Goal: Transaction & Acquisition: Purchase product/service

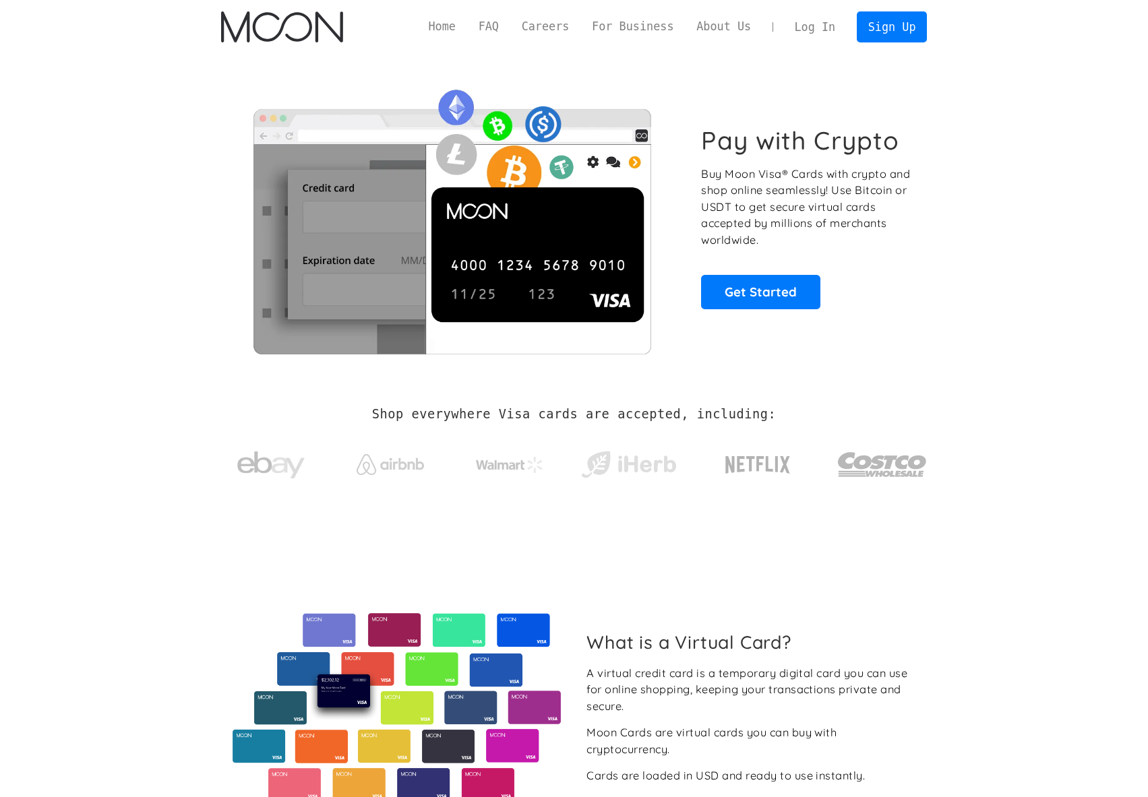
click at [804, 30] on link "Log In" at bounding box center [814, 27] width 63 height 30
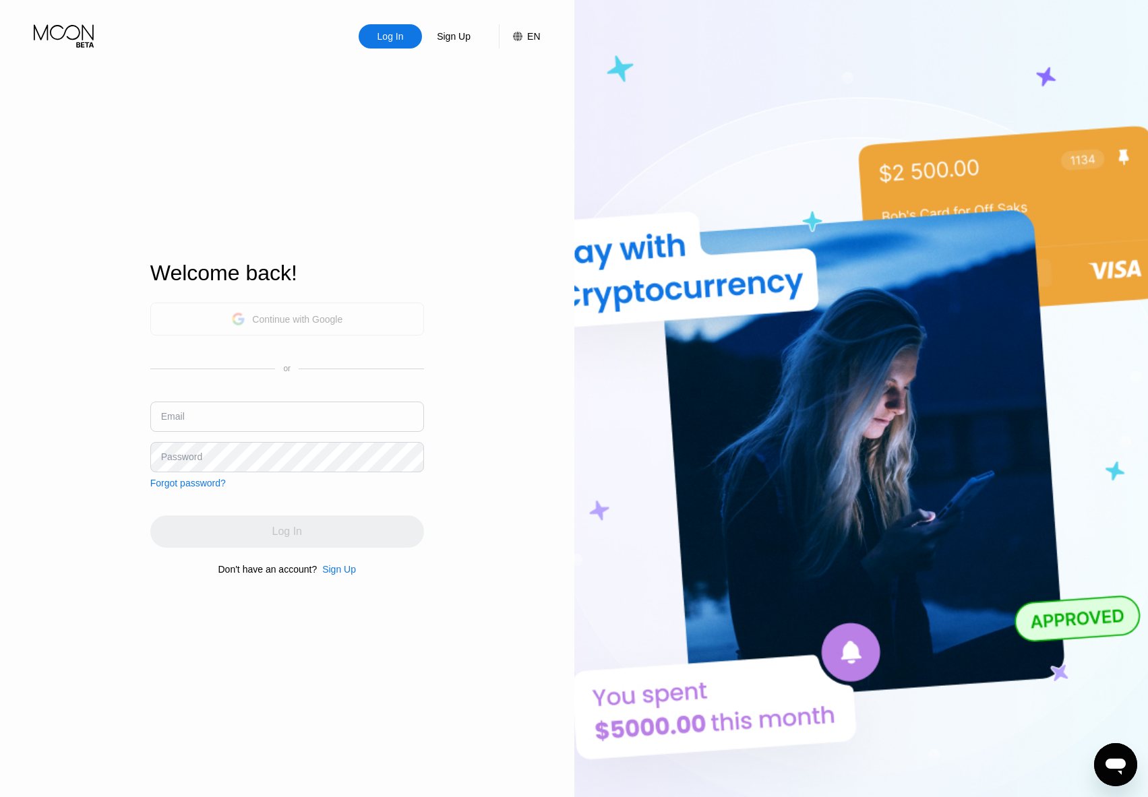
click at [349, 322] on div "Continue with Google" at bounding box center [287, 319] width 274 height 33
click at [273, 414] on input "text" at bounding box center [287, 417] width 274 height 30
type input "[EMAIL_ADDRESS][DOMAIN_NAME]"
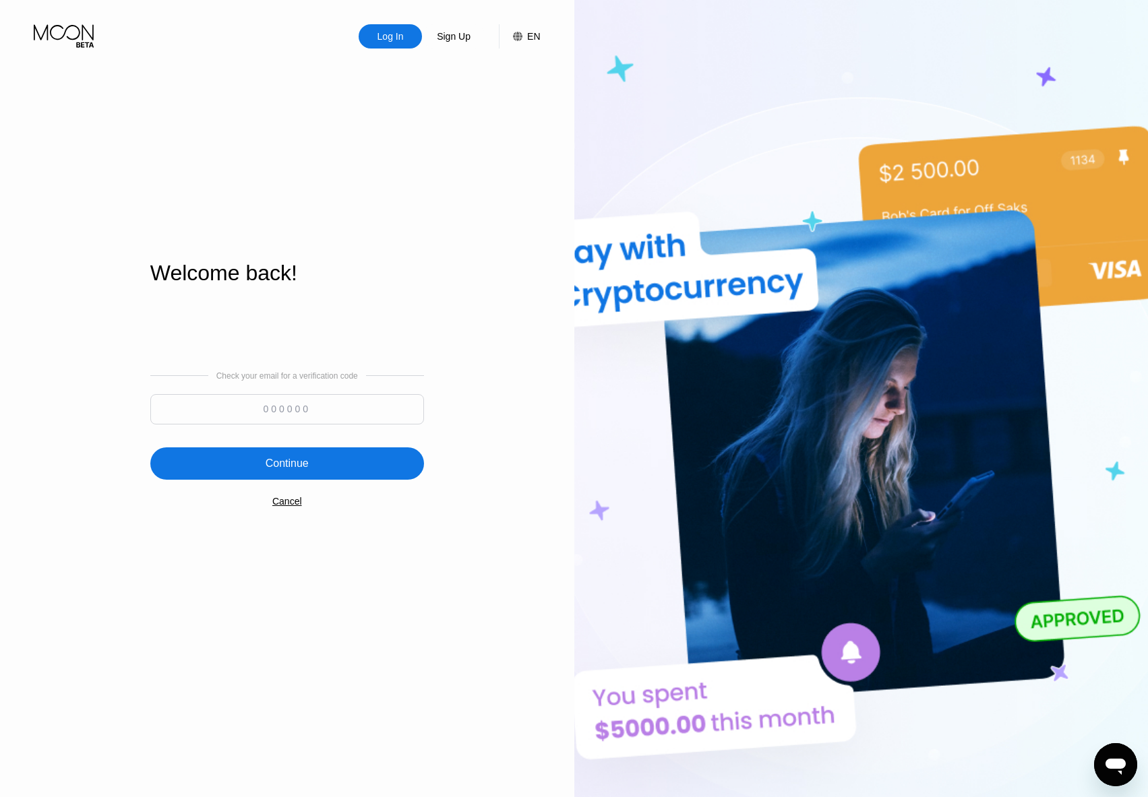
click at [273, 414] on input at bounding box center [287, 409] width 274 height 30
type input "505789"
click at [255, 460] on div "Continue" at bounding box center [287, 464] width 274 height 32
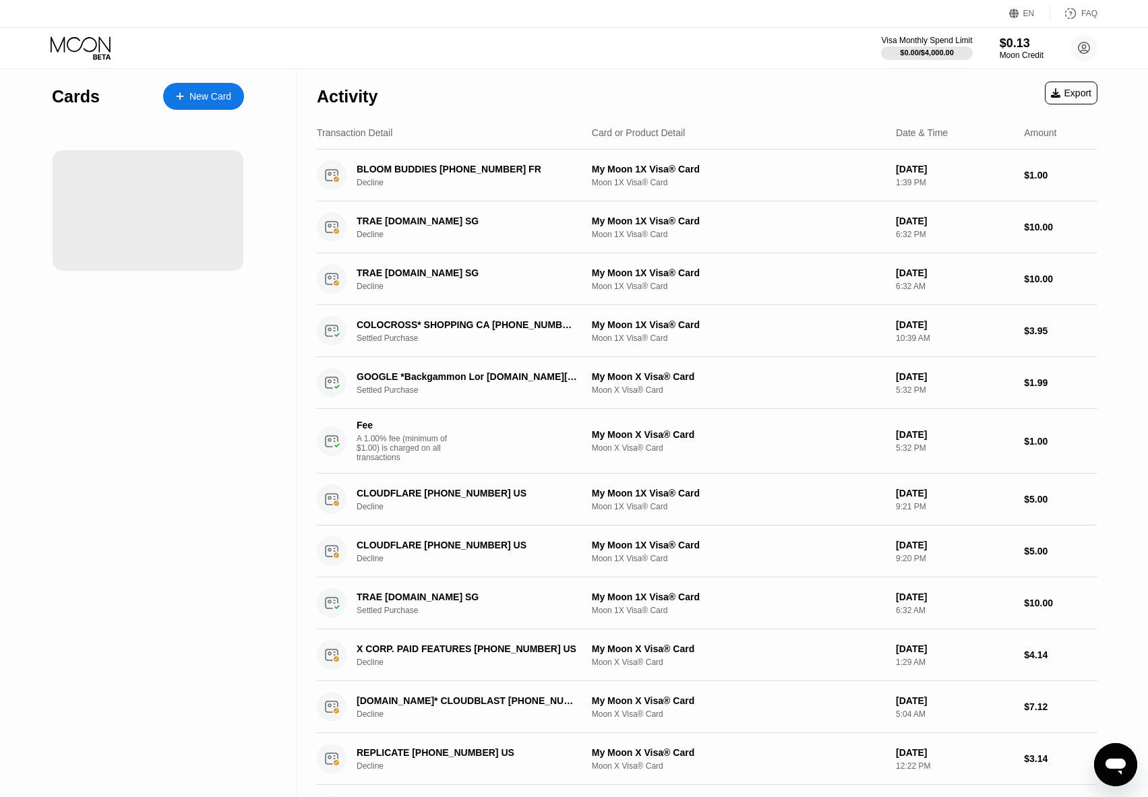
click at [1008, 52] on div "Moon Credit" at bounding box center [1022, 55] width 44 height 9
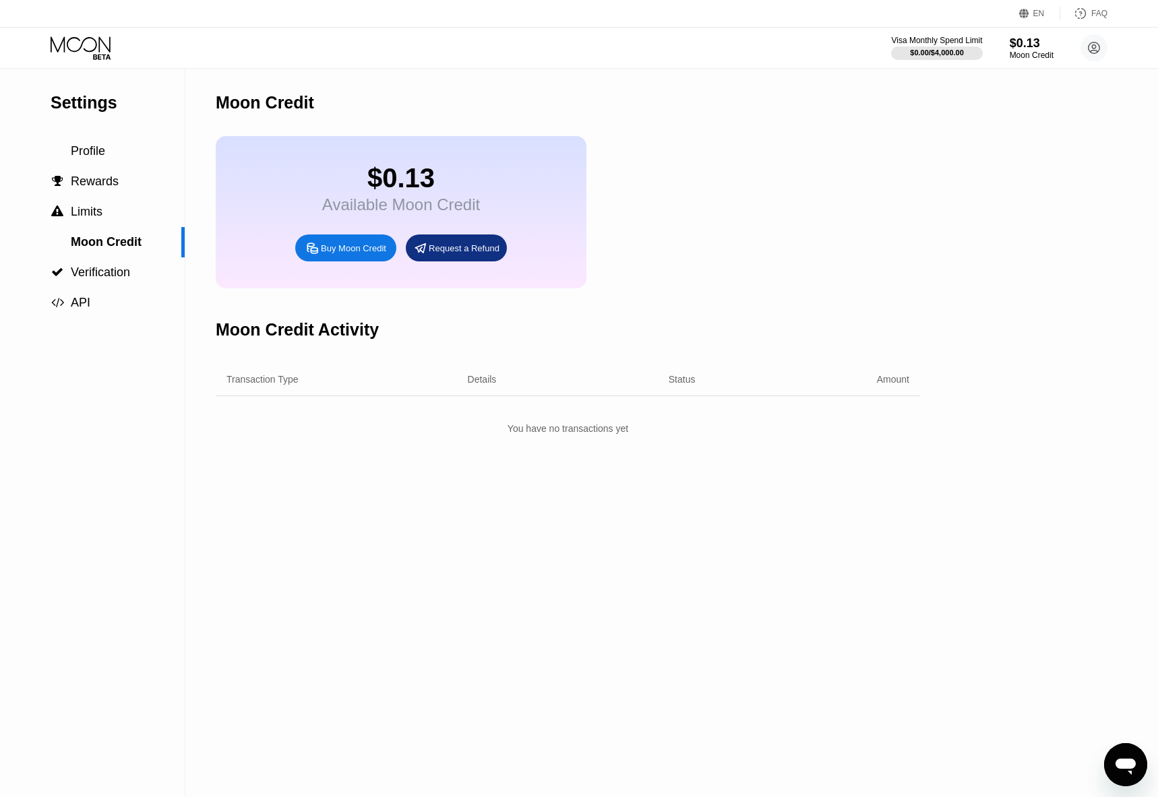
click at [361, 254] on div "Buy Moon Credit" at bounding box center [353, 248] width 65 height 11
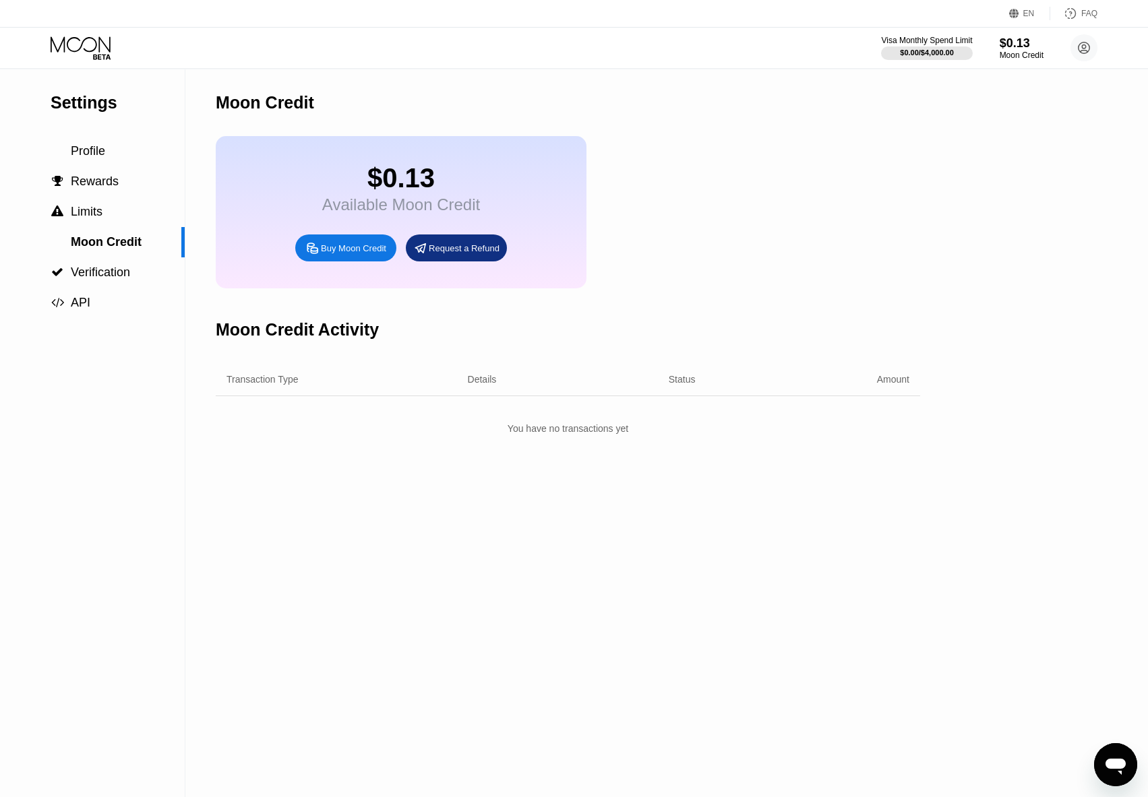
type input "0"
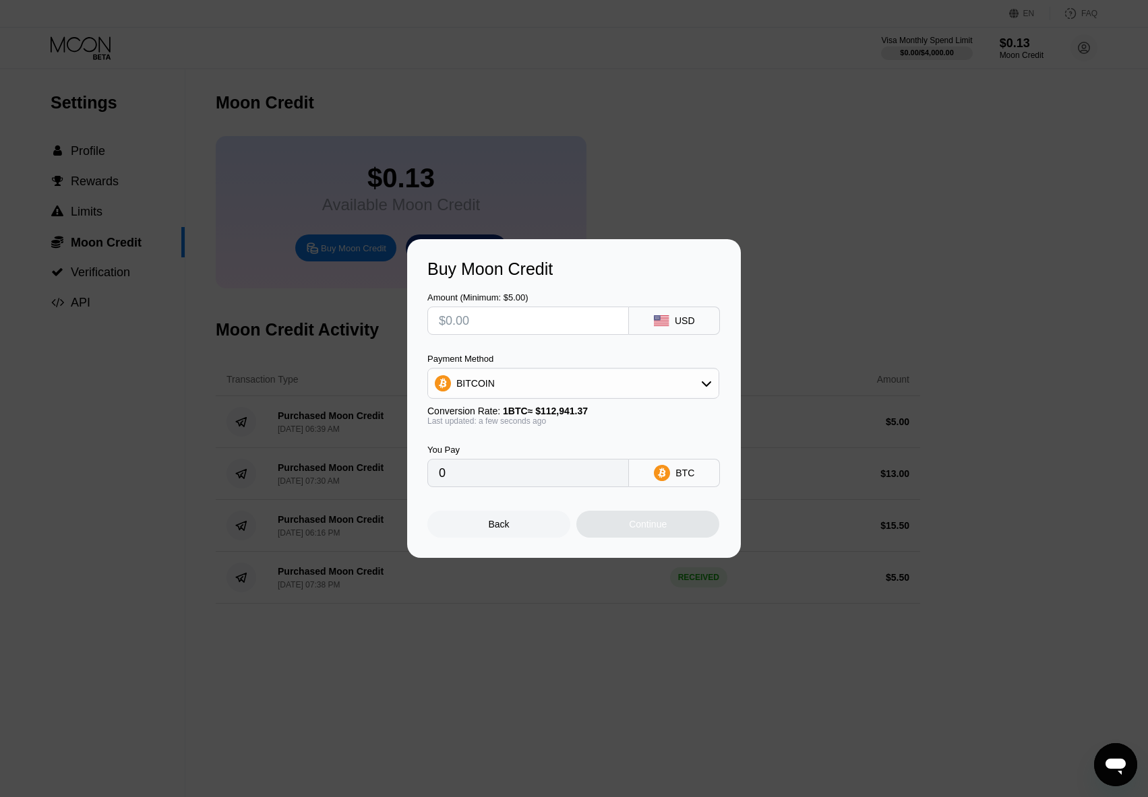
click at [506, 323] on input "text" at bounding box center [528, 320] width 179 height 27
type input "$10.24"
type input "0.00009067"
type input "$10.25"
type input "0.00009076"
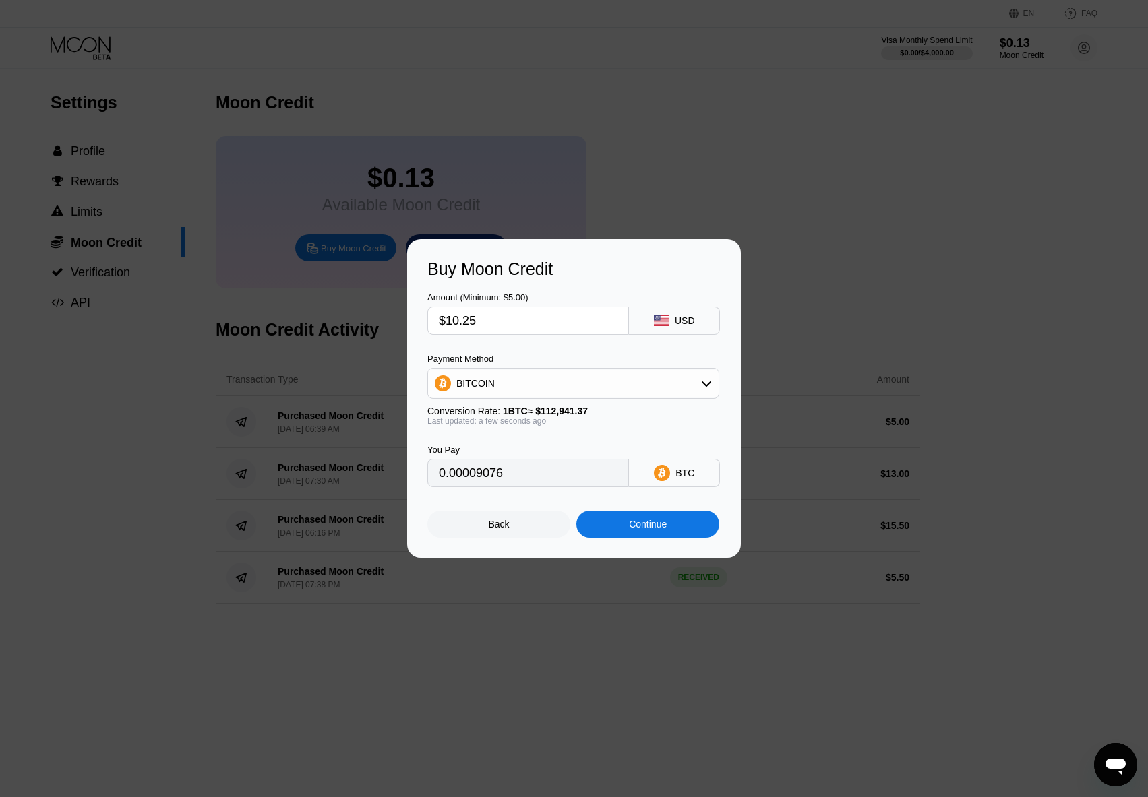
type input "$10.2"
type input "0.00009032"
type input "$10."
type input "0.00008855"
type input "$10.6"
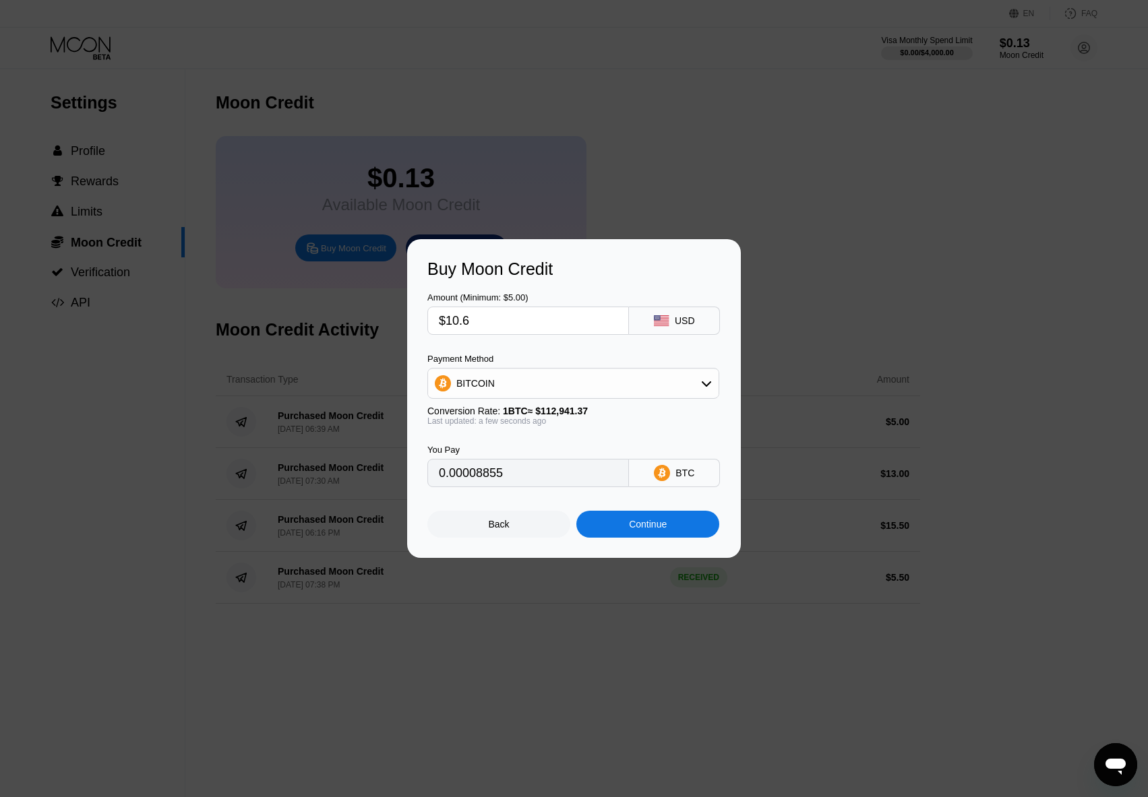
type input "0.00009386"
type input "$10."
type input "0.00008855"
type input "$10.5"
type input "0.00009297"
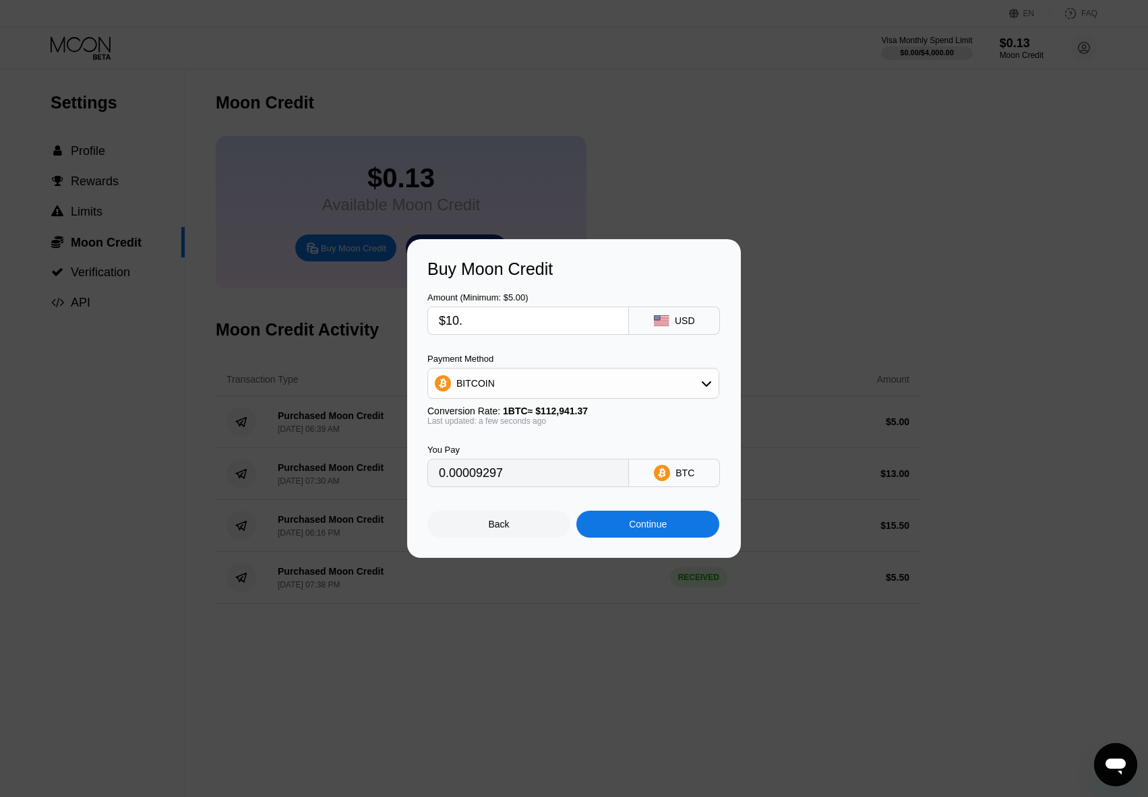
type input "$10.4"
type input "0.00009209"
type input "$10.3"
type input "0.00009120"
type input "$10.34"
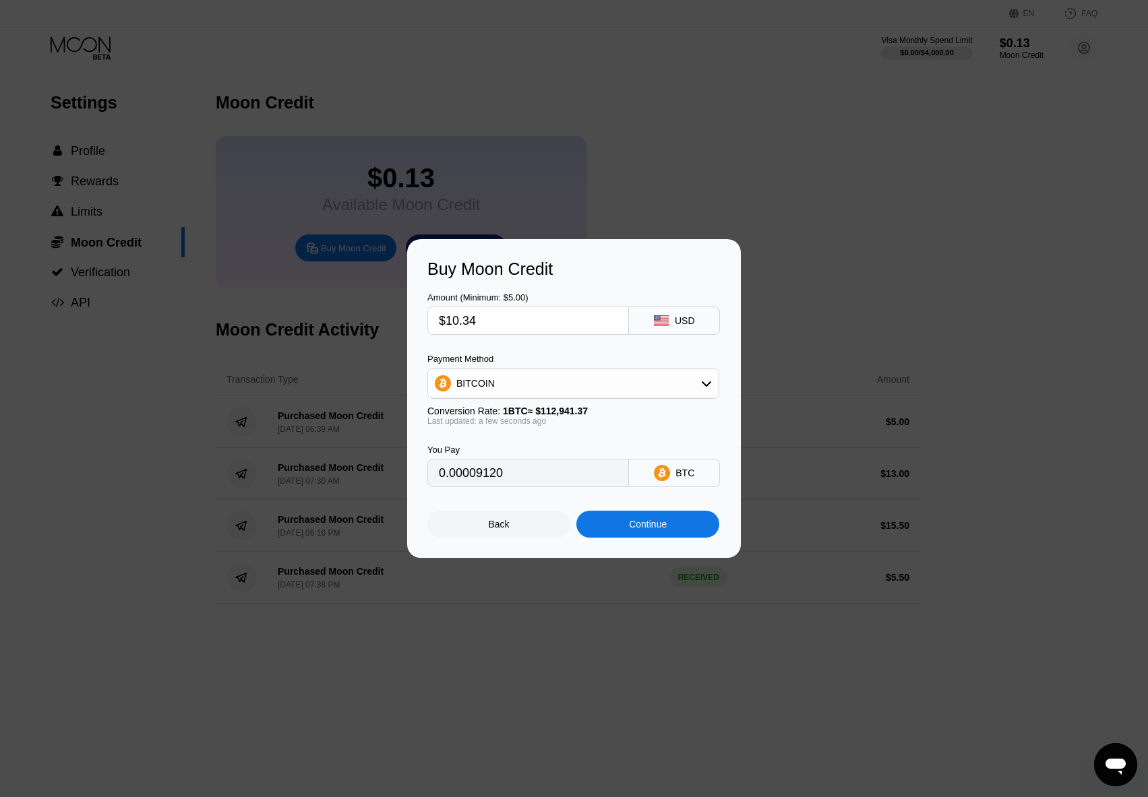
type input "0.00009156"
type input "$10.3"
type input "0.00009120"
type input "$10.3"
click at [630, 538] on div "Continue" at bounding box center [647, 524] width 143 height 27
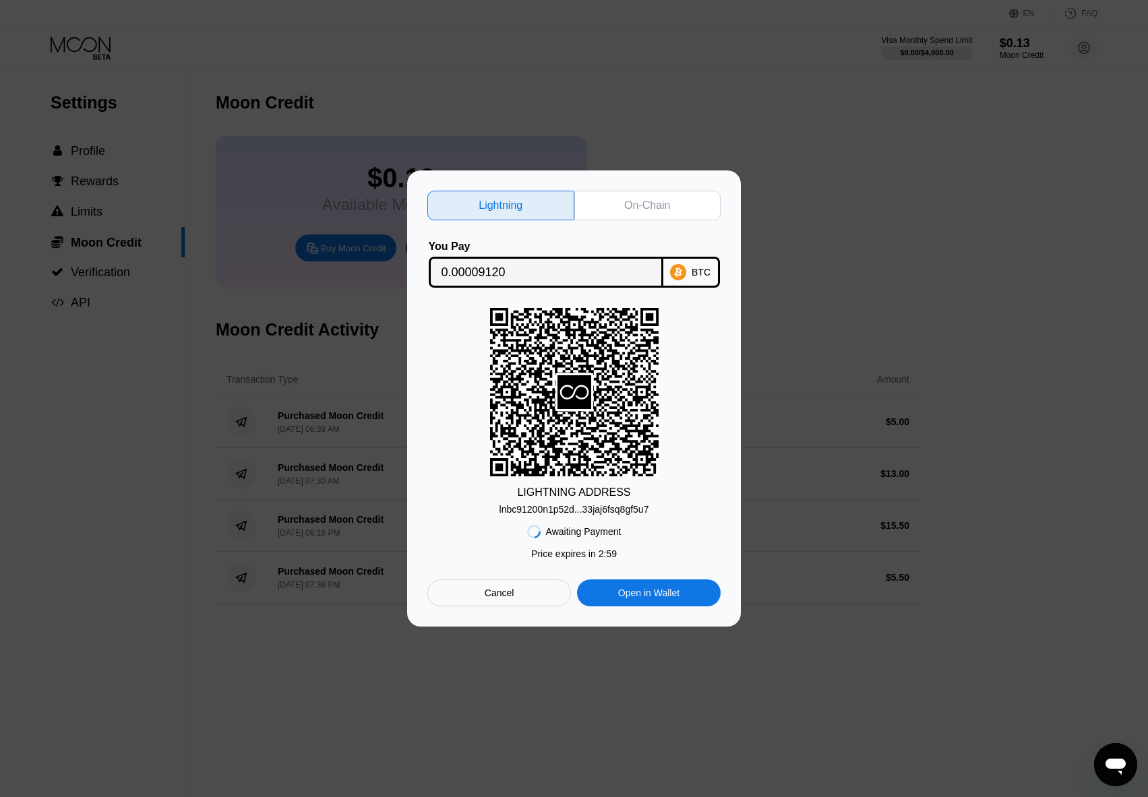
drag, startPoint x: 568, startPoint y: 513, endPoint x: 8, endPoint y: 281, distance: 605.7
click at [567, 513] on div "lnbc91200n1p52d...33jaj6fsq8gf5u7" at bounding box center [575, 509] width 150 height 11
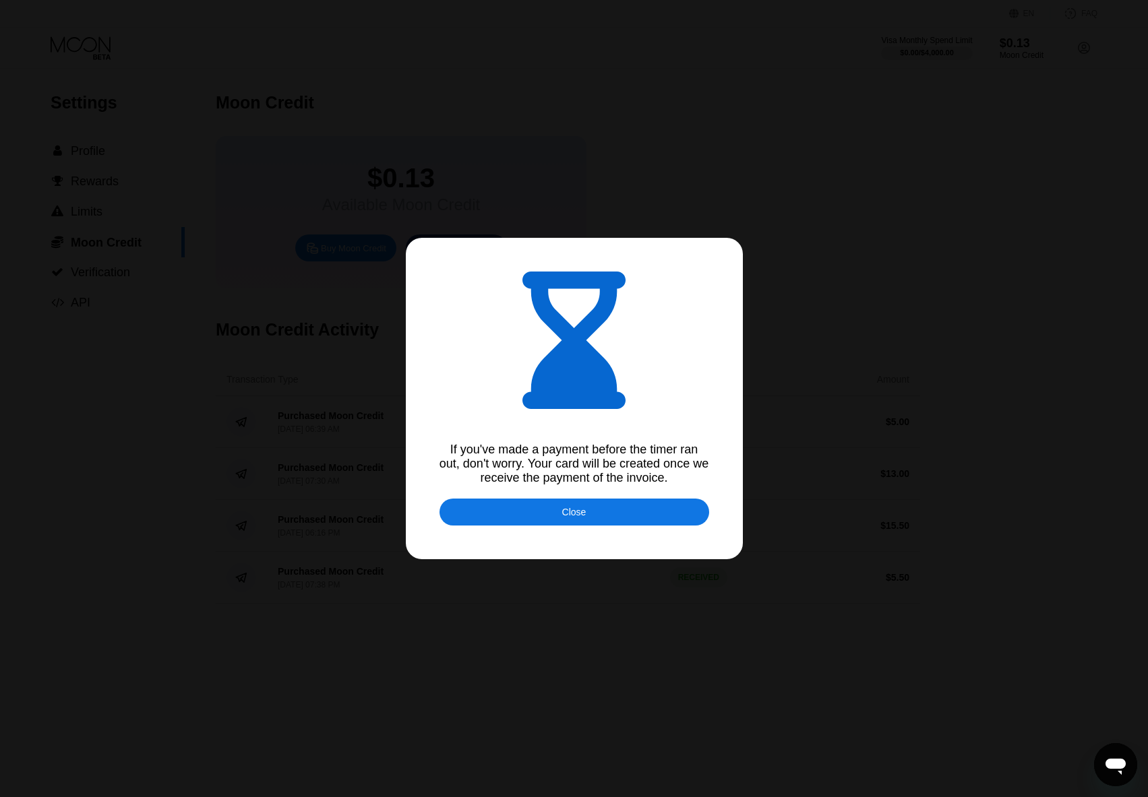
type input "0.00009141"
click at [543, 514] on div "Close" at bounding box center [575, 512] width 270 height 27
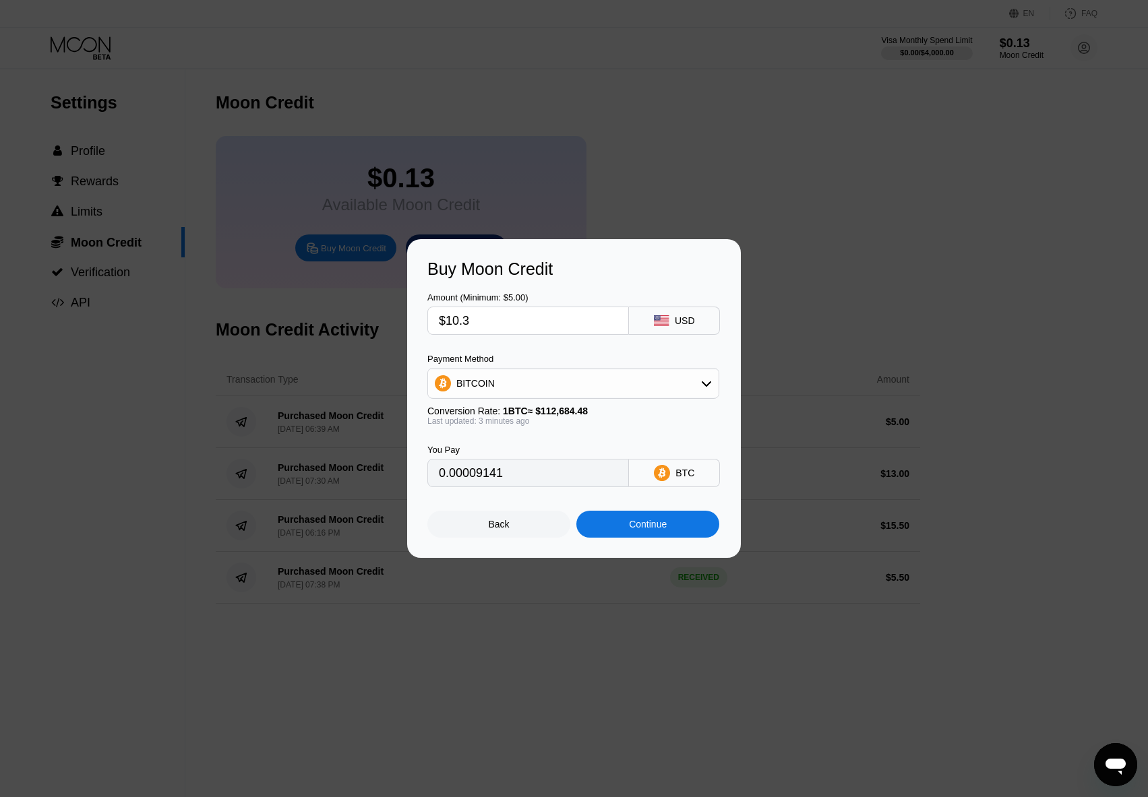
click at [543, 320] on input "$10.3" at bounding box center [528, 320] width 179 height 27
type input "$10."
type input "0.00008875"
type input "$10.25"
type input "0.00009097"
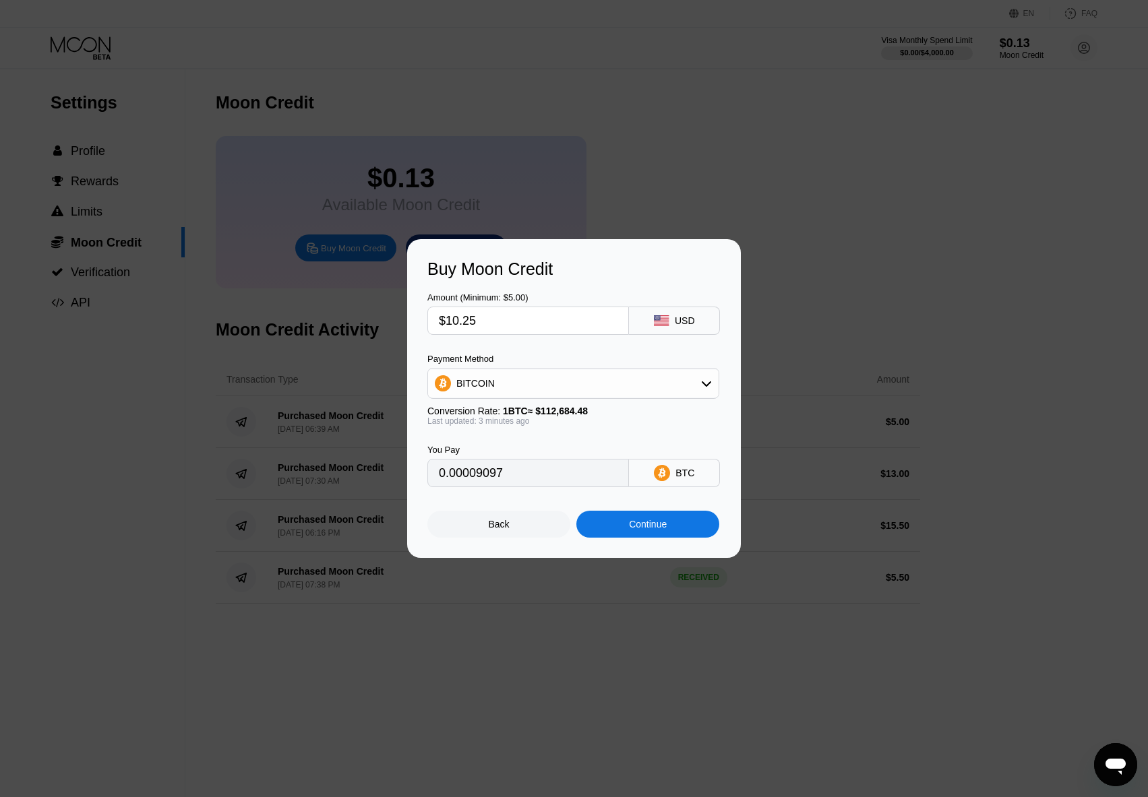
type input "$10.2"
type input "0.00009052"
type input "$10.28"
type input "0.00009123"
type input "$10.28"
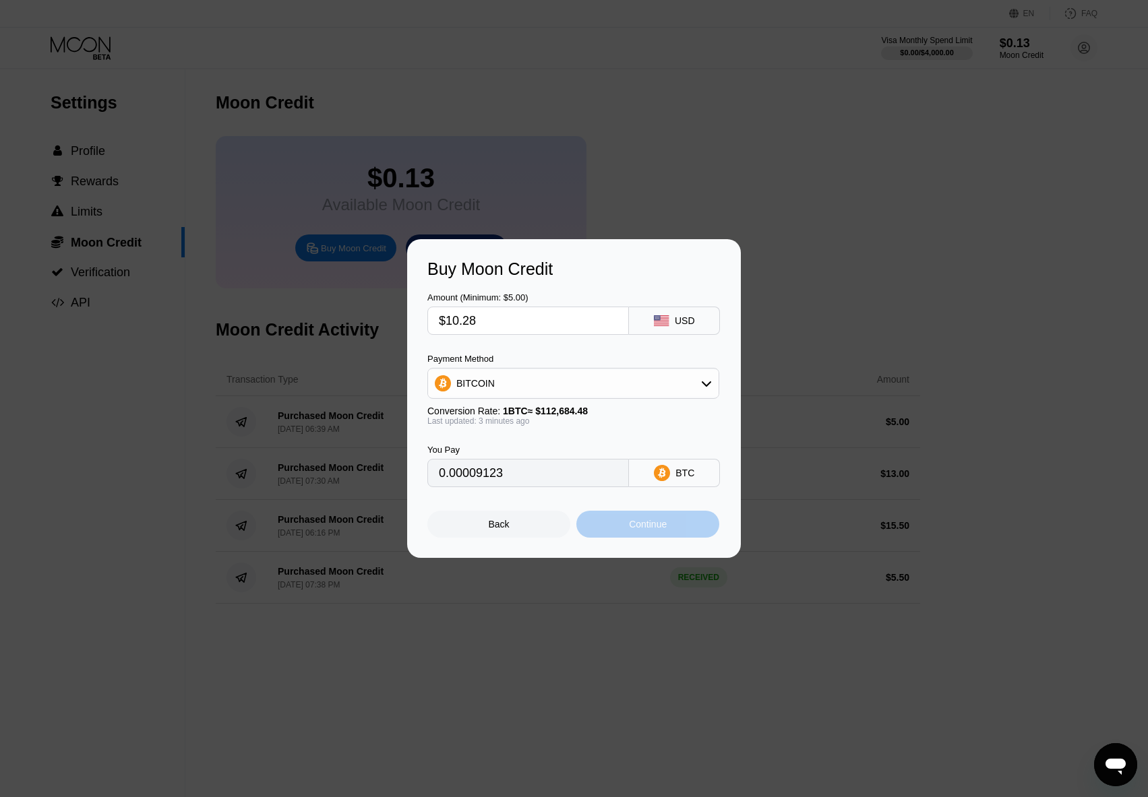
click at [635, 530] on div "Continue" at bounding box center [648, 524] width 38 height 11
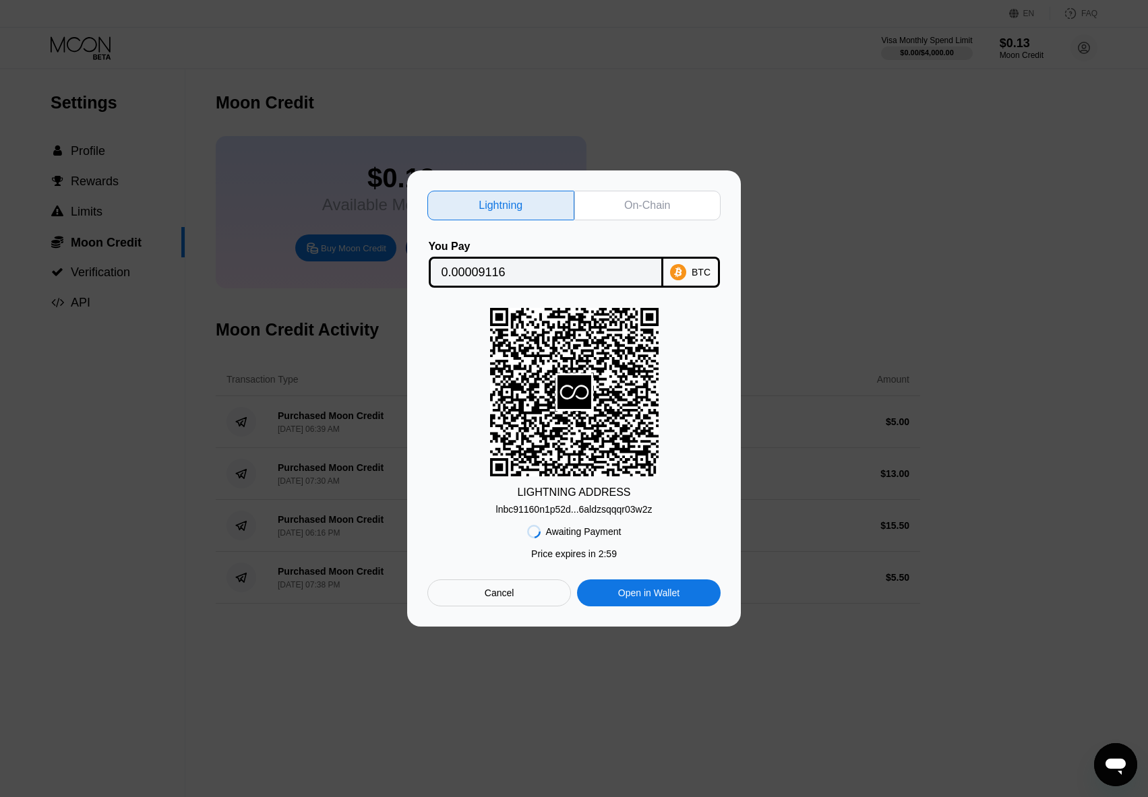
click at [559, 514] on div "lnbc91160n1p52d...6aldzsqqqr03w2z" at bounding box center [574, 509] width 156 height 11
click at [377, 92] on div at bounding box center [579, 398] width 1158 height 797
